Goal: Task Accomplishment & Management: Manage account settings

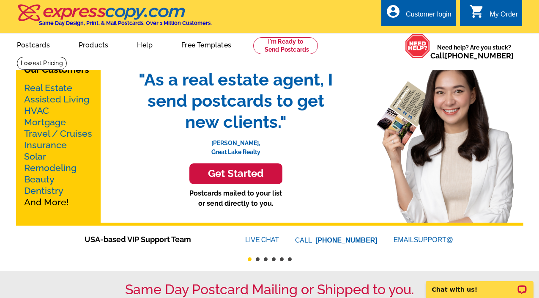
click at [436, 14] on div "Customer login" at bounding box center [429, 17] width 46 height 12
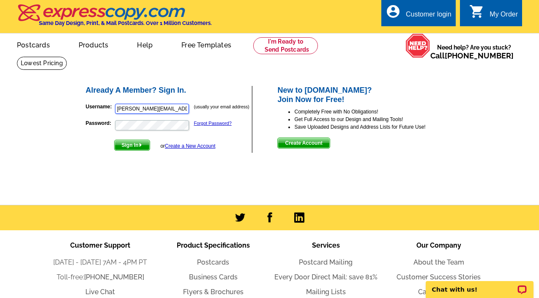
click at [124, 110] on input "mary@rewinterpark.com" at bounding box center [152, 109] width 74 height 10
type input "l@rewinterpark.com"
click at [124, 110] on input "l@rewinterpark.com" at bounding box center [152, 109] width 74 height 10
click at [137, 107] on input "l@rewinterpark.com" at bounding box center [152, 109] width 74 height 10
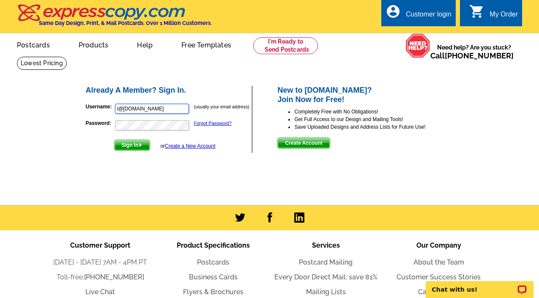
click at [137, 107] on input "l@rewinterpark.com" at bounding box center [152, 109] width 74 height 10
type input "lynn@rewinterpark.com"
click at [143, 143] on img "submit" at bounding box center [141, 145] width 4 height 4
